Goal: Complete application form: Complete application form

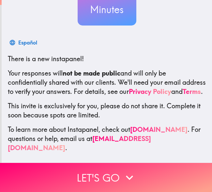
scroll to position [80, 0]
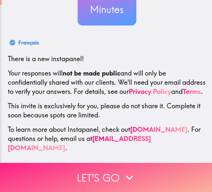
click at [119, 167] on button "Let's go" at bounding box center [106, 177] width 212 height 29
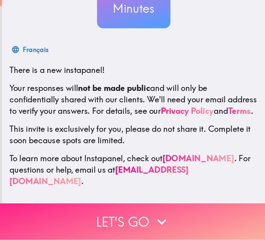
scroll to position [0, 0]
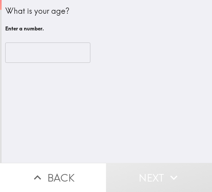
click at [53, 54] on input "number" at bounding box center [47, 52] width 85 height 20
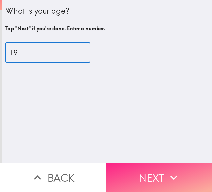
type input "19"
click at [161, 173] on button "Next" at bounding box center [159, 177] width 106 height 29
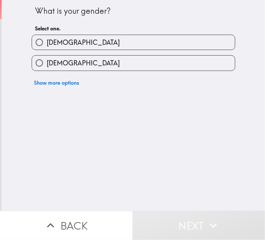
drag, startPoint x: 208, startPoint y: 0, endPoint x: 77, endPoint y: 43, distance: 137.6
click at [77, 43] on label "[DEMOGRAPHIC_DATA]" at bounding box center [133, 42] width 203 height 15
click at [47, 43] on input "[DEMOGRAPHIC_DATA]" at bounding box center [39, 42] width 15 height 15
radio input "true"
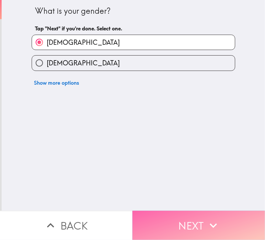
click at [203, 191] on button "Next" at bounding box center [199, 225] width 133 height 29
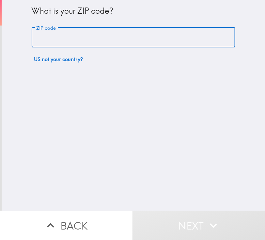
click at [127, 37] on input "ZIP code" at bounding box center [134, 37] width 204 height 20
type input "95833"
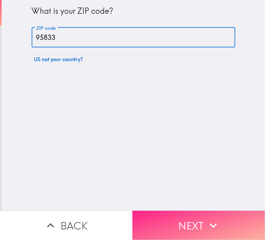
click at [184, 191] on button "Next" at bounding box center [199, 225] width 133 height 29
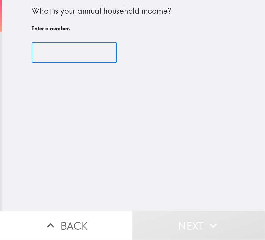
click at [81, 54] on input "number" at bounding box center [74, 52] width 85 height 20
click at [83, 50] on input "number" at bounding box center [74, 52] width 85 height 20
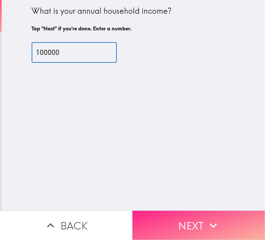
type input "100000"
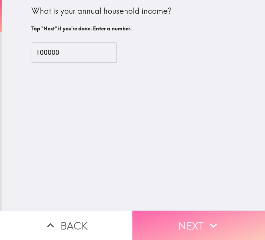
click at [202, 191] on button "Next" at bounding box center [199, 225] width 133 height 29
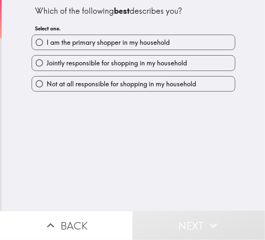
click at [166, 38] on label "I am the primary shopper in my household" at bounding box center [133, 42] width 203 height 15
click at [47, 38] on input "I am the primary shopper in my household" at bounding box center [39, 42] width 15 height 15
radio input "true"
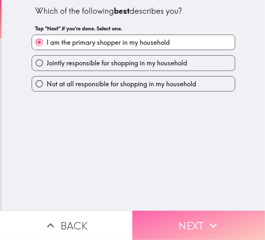
click at [201, 191] on button "Next" at bounding box center [199, 225] width 133 height 29
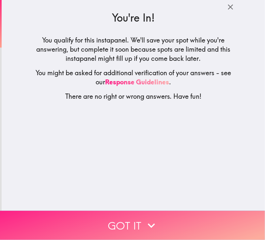
click at [123, 191] on button "Got it" at bounding box center [132, 225] width 265 height 29
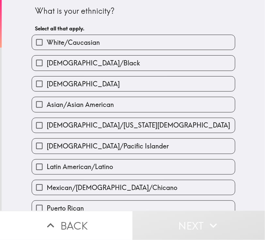
click at [107, 97] on label "Asian/Asian American" at bounding box center [133, 104] width 203 height 15
click at [47, 97] on input "Asian/Asian American" at bounding box center [39, 104] width 15 height 15
checkbox input "true"
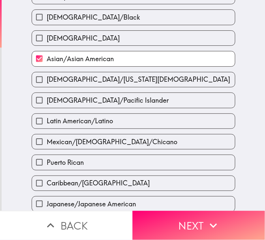
scroll to position [81, 0]
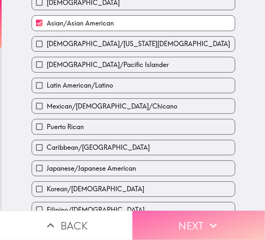
click at [194, 191] on button "Next" at bounding box center [199, 225] width 133 height 29
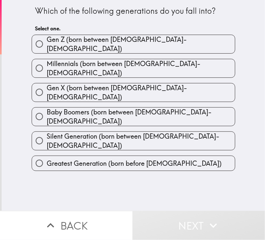
click at [73, 43] on span "Gen Z (born between [DEMOGRAPHIC_DATA]-[DEMOGRAPHIC_DATA])" at bounding box center [141, 44] width 189 height 18
click at [47, 43] on input "Gen Z (born between [DEMOGRAPHIC_DATA]-[DEMOGRAPHIC_DATA])" at bounding box center [39, 44] width 15 height 15
radio input "true"
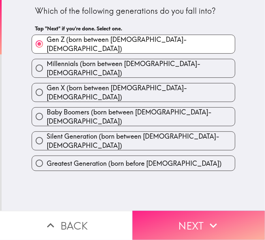
drag, startPoint x: 192, startPoint y: 215, endPoint x: 196, endPoint y: 217, distance: 4.9
click at [192, 191] on button "Next" at bounding box center [199, 225] width 133 height 29
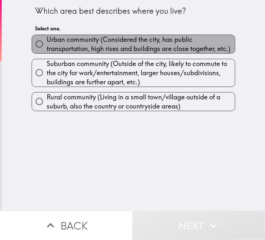
click at [96, 42] on span "Urban community (Considered the city, has public transportation, high rises and…" at bounding box center [141, 44] width 189 height 18
click at [47, 42] on input "Urban community (Considered the city, has public transportation, high rises and…" at bounding box center [39, 44] width 15 height 15
radio input "true"
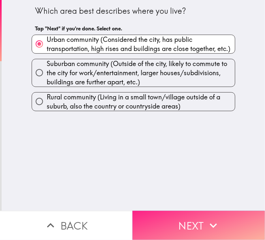
click at [206, 191] on icon "button" at bounding box center [213, 225] width 14 height 14
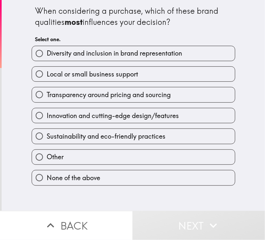
click at [122, 74] on span "Local or small business support" at bounding box center [92, 74] width 91 height 9
click at [47, 74] on input "Local or small business support" at bounding box center [39, 74] width 15 height 15
radio input "true"
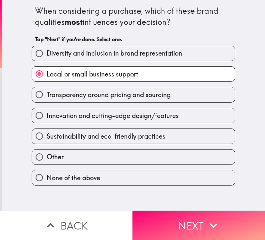
click at [122, 74] on span "Local or small business support" at bounding box center [92, 74] width 91 height 9
click at [47, 74] on input "Local or small business support" at bounding box center [39, 74] width 15 height 15
click at [89, 54] on span "Diversity and inclusion in brand representation" at bounding box center [115, 53] width 136 height 9
click at [47, 54] on input "Diversity and inclusion in brand representation" at bounding box center [39, 53] width 15 height 15
radio input "true"
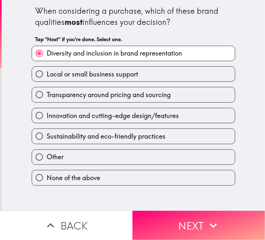
click at [122, 113] on span "Innovation and cutting-edge design/features" at bounding box center [113, 115] width 132 height 9
click at [47, 113] on input "Innovation and cutting-edge design/features" at bounding box center [39, 115] width 15 height 15
radio input "true"
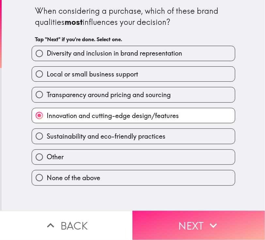
click at [206, 191] on icon "button" at bounding box center [213, 225] width 14 height 14
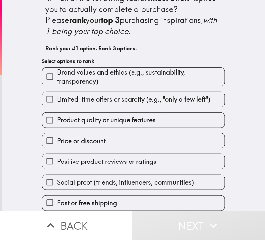
scroll to position [18, 0]
click at [76, 136] on span "Price or discount" at bounding box center [81, 140] width 49 height 9
click at [57, 133] on input "Price or discount" at bounding box center [49, 140] width 15 height 15
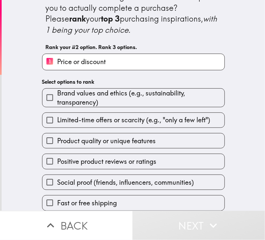
click at [89, 157] on span "Positive product reviews or ratings" at bounding box center [106, 161] width 99 height 9
click at [57, 154] on input "Positive product reviews or ratings" at bounding box center [49, 161] width 15 height 15
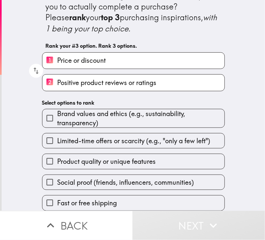
scroll to position [21, 0]
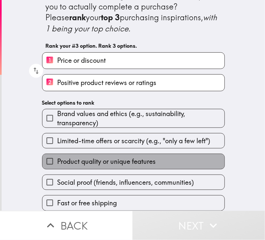
click at [61, 158] on span "Product quality or unique features" at bounding box center [106, 161] width 99 height 9
click at [57, 158] on input "Product quality or unique features" at bounding box center [49, 161] width 15 height 15
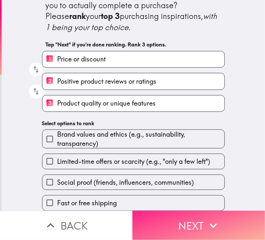
click at [212, 191] on button "Next" at bounding box center [199, 225] width 133 height 29
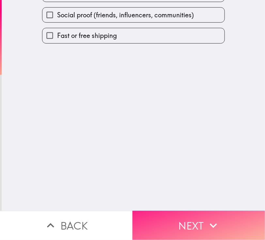
scroll to position [0, 0]
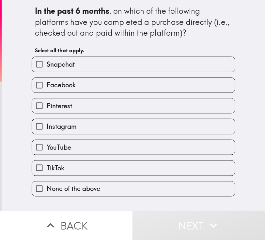
click at [55, 62] on span "Snapchat" at bounding box center [61, 64] width 28 height 9
click at [47, 62] on input "Snapchat" at bounding box center [39, 64] width 15 height 15
checkbox input "true"
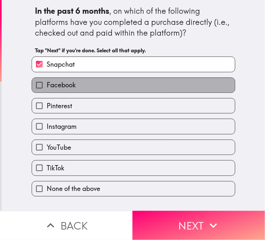
click at [55, 78] on label "Facebook" at bounding box center [133, 85] width 203 height 15
click at [47, 78] on input "Facebook" at bounding box center [39, 85] width 15 height 15
checkbox input "true"
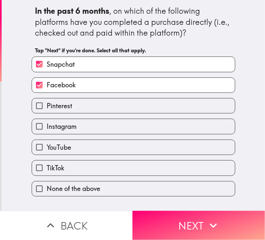
click at [61, 97] on div "Pinterest" at bounding box center [130, 103] width 209 height 21
click at [54, 117] on div "Instagram" at bounding box center [130, 123] width 209 height 21
click at [57, 128] on span "Instagram" at bounding box center [62, 126] width 30 height 9
click at [47, 128] on input "Instagram" at bounding box center [39, 126] width 15 height 15
checkbox input "true"
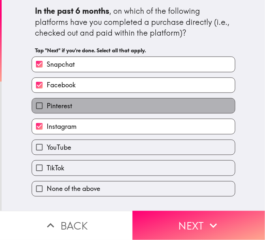
click at [66, 106] on span "Pinterest" at bounding box center [59, 105] width 25 height 9
click at [47, 106] on input "Pinterest" at bounding box center [39, 105] width 15 height 15
checkbox input "true"
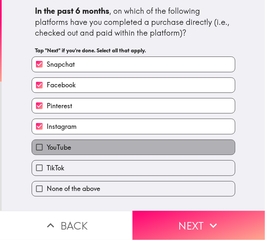
click at [61, 144] on span "YouTube" at bounding box center [59, 147] width 25 height 9
click at [47, 144] on input "YouTube" at bounding box center [39, 147] width 15 height 15
checkbox input "true"
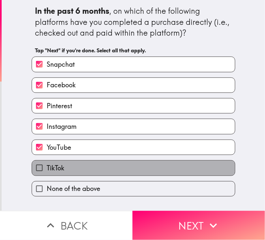
click at [62, 166] on label "TikTok" at bounding box center [133, 167] width 203 height 15
click at [47, 166] on input "TikTok" at bounding box center [39, 167] width 15 height 15
checkbox input "true"
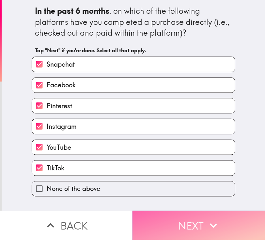
click at [197, 191] on button "Next" at bounding box center [199, 225] width 133 height 29
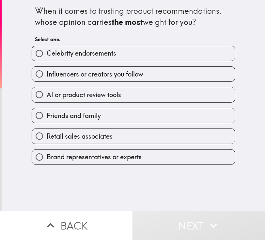
click at [74, 156] on span "Brand representatives or experts" at bounding box center [94, 156] width 95 height 9
click at [47, 156] on input "Brand representatives or experts" at bounding box center [39, 157] width 15 height 15
radio input "true"
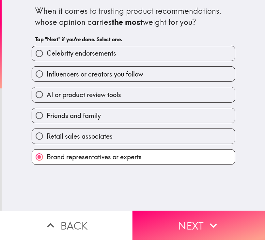
click at [87, 90] on span "AI or product review tools" at bounding box center [84, 94] width 74 height 9
click at [47, 90] on input "AI or product review tools" at bounding box center [39, 94] width 15 height 15
radio input "true"
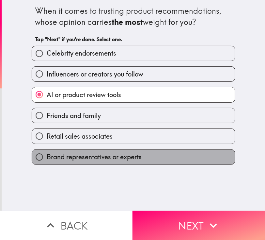
click at [111, 152] on span "Brand representatives or experts" at bounding box center [94, 156] width 95 height 9
click at [47, 152] on input "Brand representatives or experts" at bounding box center [39, 157] width 15 height 15
radio input "true"
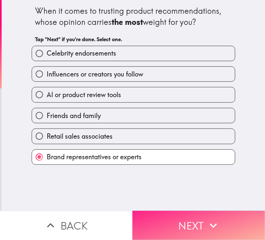
click at [212, 191] on button "Next" at bounding box center [199, 225] width 133 height 29
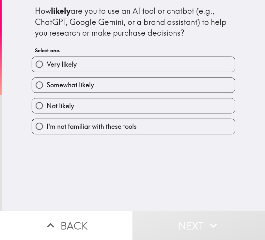
click at [112, 68] on label "Very likely" at bounding box center [133, 64] width 203 height 15
click at [47, 68] on input "Very likely" at bounding box center [39, 64] width 15 height 15
radio input "true"
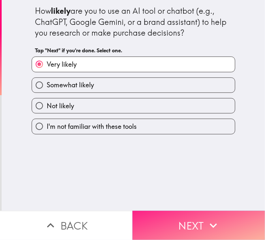
click at [211, 191] on icon "button" at bounding box center [213, 225] width 14 height 14
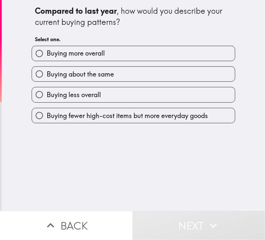
click at [131, 53] on label "Buying more overall" at bounding box center [133, 53] width 203 height 15
click at [47, 53] on input "Buying more overall" at bounding box center [39, 53] width 15 height 15
radio input "true"
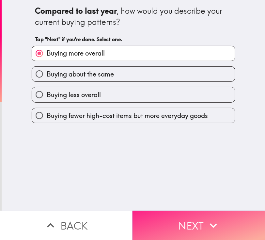
click at [210, 191] on icon "button" at bounding box center [213, 225] width 14 height 14
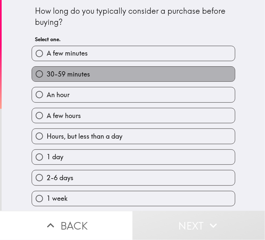
click at [129, 74] on label "30-59 minutes" at bounding box center [133, 74] width 203 height 15
click at [47, 74] on input "30-59 minutes" at bounding box center [39, 74] width 15 height 15
radio input "true"
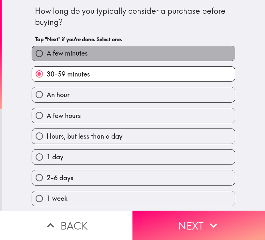
click at [144, 48] on label "A few minutes" at bounding box center [133, 53] width 203 height 15
click at [47, 48] on input "A few minutes" at bounding box center [39, 53] width 15 height 15
radio input "true"
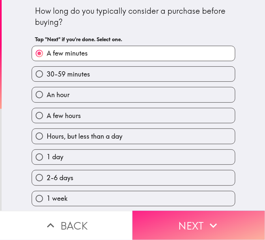
click at [193, 191] on button "Next" at bounding box center [199, 225] width 133 height 29
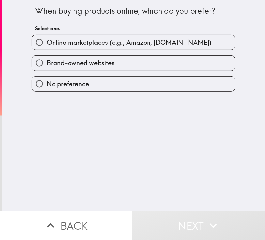
click at [95, 47] on label "Online marketplaces (e.g., Amazon, [DOMAIN_NAME])" at bounding box center [133, 42] width 203 height 15
click at [47, 47] on input "Online marketplaces (e.g., Amazon, [DOMAIN_NAME])" at bounding box center [39, 42] width 15 height 15
radio input "true"
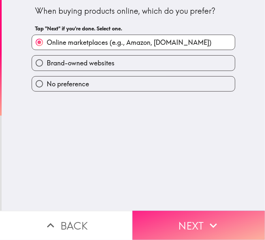
click at [181, 191] on button "Next" at bounding box center [199, 225] width 133 height 29
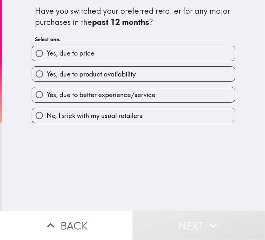
click at [148, 85] on div "Yes, due to better experience/service" at bounding box center [130, 92] width 209 height 21
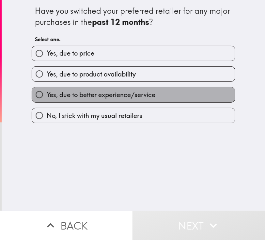
click at [147, 94] on span "Yes, due to better experience/service" at bounding box center [101, 94] width 109 height 9
click at [47, 94] on input "Yes, due to better experience/service" at bounding box center [39, 94] width 15 height 15
radio input "true"
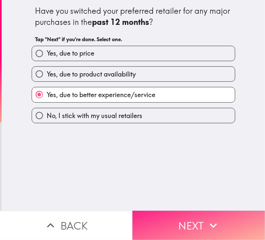
click at [201, 191] on button "Next" at bounding box center [199, 225] width 133 height 29
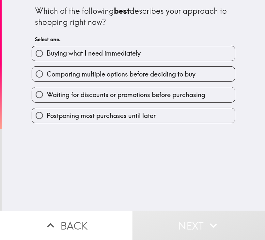
click at [145, 72] on span "Comparing multiple options before deciding to buy" at bounding box center [121, 74] width 149 height 9
click at [47, 72] on input "Comparing multiple options before deciding to buy" at bounding box center [39, 74] width 15 height 15
radio input "true"
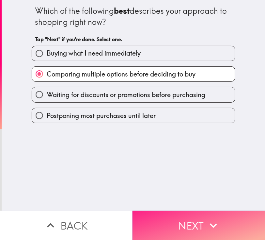
click at [209, 191] on icon "button" at bounding box center [213, 225] width 14 height 14
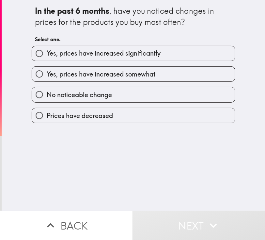
click at [127, 53] on span "Yes, prices have increased significantly" at bounding box center [104, 53] width 114 height 9
click at [47, 53] on input "Yes, prices have increased significantly" at bounding box center [39, 53] width 15 height 15
radio input "true"
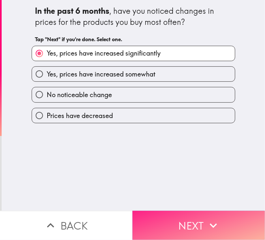
click at [183, 191] on button "Next" at bounding box center [199, 225] width 133 height 29
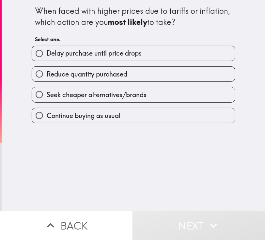
click at [112, 116] on span "Continue buying as usual" at bounding box center [84, 115] width 74 height 9
click at [47, 116] on input "Continue buying as usual" at bounding box center [39, 115] width 15 height 15
radio input "true"
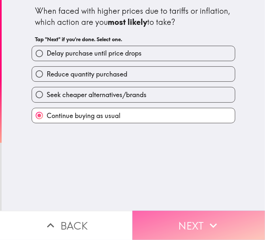
click at [206, 191] on icon "button" at bounding box center [213, 225] width 14 height 14
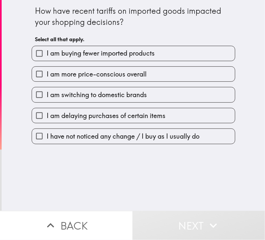
click at [107, 54] on span "I am buying fewer imported products" at bounding box center [101, 53] width 108 height 9
click at [47, 54] on input "I am buying fewer imported products" at bounding box center [39, 53] width 15 height 15
checkbox input "true"
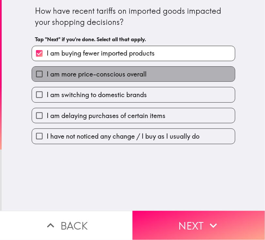
drag, startPoint x: 132, startPoint y: 76, endPoint x: 145, endPoint y: 55, distance: 24.7
click at [131, 76] on span "I am more price-conscious overall" at bounding box center [97, 74] width 100 height 9
click at [47, 76] on input "I am more price-conscious overall" at bounding box center [39, 74] width 15 height 15
checkbox input "true"
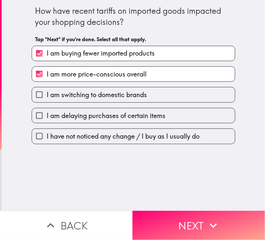
click at [145, 54] on span "I am buying fewer imported products" at bounding box center [101, 53] width 108 height 9
click at [47, 54] on input "I am buying fewer imported products" at bounding box center [39, 53] width 15 height 15
checkbox input "false"
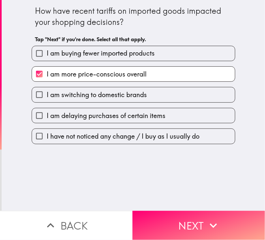
click at [134, 75] on span "I am more price-conscious overall" at bounding box center [97, 74] width 100 height 9
click at [47, 75] on input "I am more price-conscious overall" at bounding box center [39, 74] width 15 height 15
checkbox input "false"
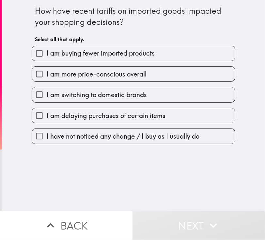
click at [188, 137] on span "I have not noticed any change / I buy as I usually do" at bounding box center [123, 136] width 153 height 9
click at [47, 137] on input "I have not noticed any change / I buy as I usually do" at bounding box center [39, 136] width 15 height 15
checkbox input "true"
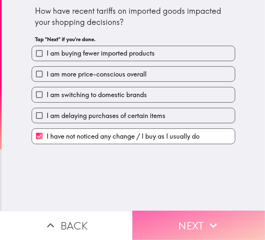
click at [195, 191] on button "Next" at bounding box center [199, 225] width 133 height 29
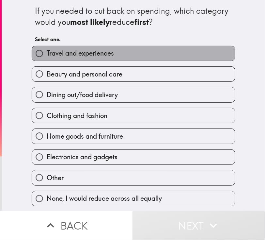
click at [134, 58] on label "Travel and experiences" at bounding box center [133, 53] width 203 height 15
click at [47, 58] on input "Travel and experiences" at bounding box center [39, 53] width 15 height 15
radio input "true"
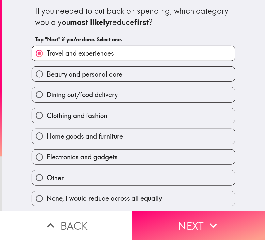
scroll to position [1, 0]
click at [165, 118] on label "Clothing and fashion" at bounding box center [133, 115] width 203 height 15
click at [47, 118] on input "Clothing and fashion" at bounding box center [39, 115] width 15 height 15
radio input "true"
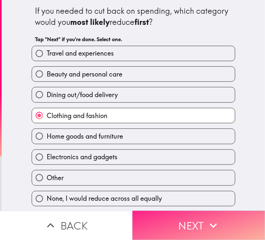
click at [200, 191] on button "Next" at bounding box center [199, 225] width 133 height 29
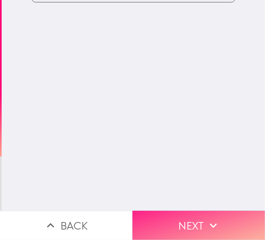
scroll to position [0, 0]
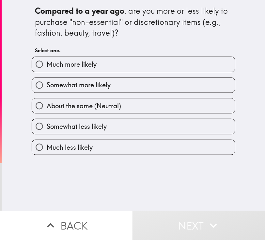
click at [114, 65] on label "Much more likely" at bounding box center [133, 64] width 203 height 15
click at [47, 65] on input "Much more likely" at bounding box center [39, 64] width 15 height 15
radio input "true"
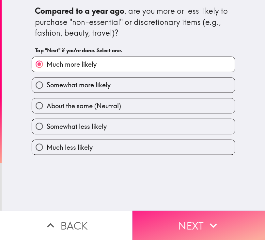
click at [212, 191] on button "Next" at bounding box center [199, 225] width 133 height 29
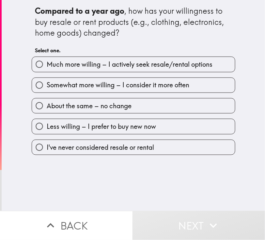
click at [75, 80] on label "Somewhat more willing – I consider it more often" at bounding box center [133, 85] width 203 height 15
click at [47, 80] on input "Somewhat more willing – I consider it more often" at bounding box center [39, 85] width 15 height 15
radio input "true"
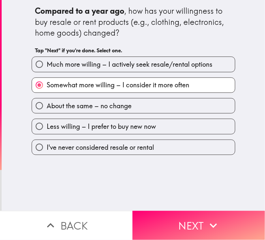
click at [84, 65] on span "Much more willing – I actively seek resale/rental options" at bounding box center [130, 64] width 166 height 9
click at [47, 65] on input "Much more willing – I actively seek resale/rental options" at bounding box center [39, 64] width 15 height 15
radio input "true"
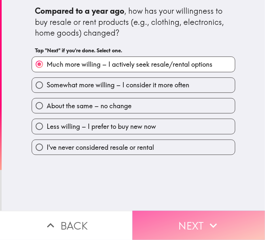
click at [173, 191] on button "Next" at bounding box center [199, 225] width 133 height 29
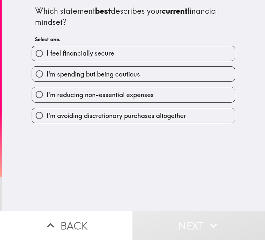
click at [165, 53] on label "I feel financially secure" at bounding box center [133, 53] width 203 height 15
click at [47, 53] on input "I feel financially secure" at bounding box center [39, 53] width 15 height 15
radio input "true"
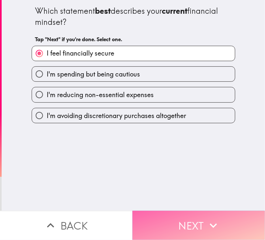
click at [200, 191] on button "Next" at bounding box center [199, 225] width 133 height 29
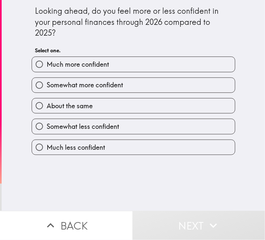
click at [114, 65] on label "Much more confident" at bounding box center [133, 64] width 203 height 15
click at [47, 65] on input "Much more confident" at bounding box center [39, 64] width 15 height 15
radio input "true"
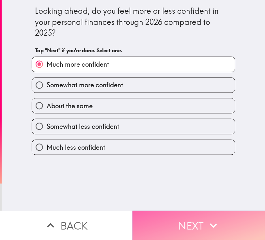
click at [192, 191] on button "Next" at bounding box center [199, 225] width 133 height 29
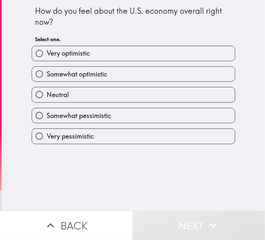
click at [138, 54] on label "Very optimistic" at bounding box center [133, 53] width 203 height 15
click at [47, 54] on input "Very optimistic" at bounding box center [39, 53] width 15 height 15
radio input "true"
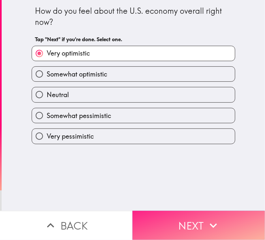
click at [195, 191] on button "Next" at bounding box center [199, 225] width 133 height 29
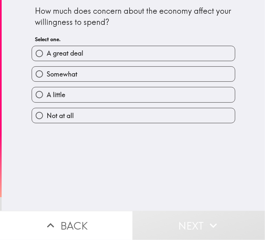
click at [51, 177] on div "How much does concern about the economy affect your willingness to spend? Selec…" at bounding box center [134, 105] width 264 height 211
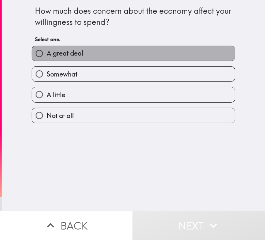
click at [93, 56] on label "A great deal" at bounding box center [133, 53] width 203 height 15
click at [47, 56] on input "A great deal" at bounding box center [39, 53] width 15 height 15
radio input "true"
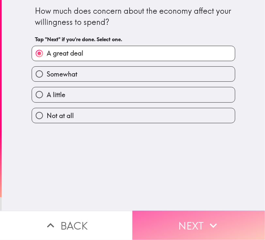
click at [212, 191] on button "Next" at bounding box center [199, 225] width 133 height 29
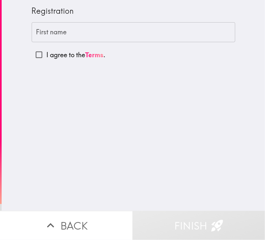
click at [98, 31] on input "First name" at bounding box center [134, 32] width 204 height 20
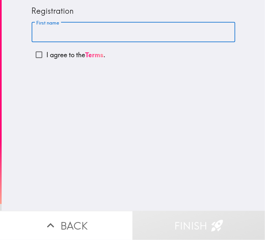
type input "[PERSON_NAME]"
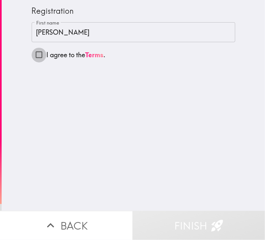
click at [32, 54] on input "I agree to the Terms ." at bounding box center [39, 54] width 15 height 15
checkbox input "true"
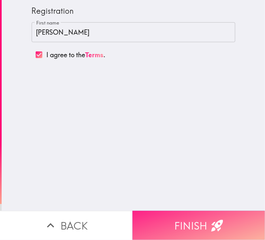
click at [210, 191] on icon "button" at bounding box center [217, 225] width 14 height 14
